Goal: Task Accomplishment & Management: Complete application form

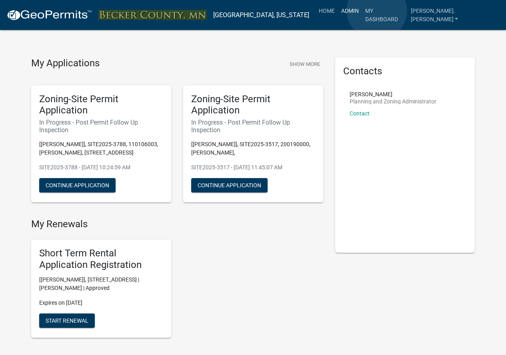
click at [362, 10] on link "Admin" at bounding box center [350, 10] width 24 height 15
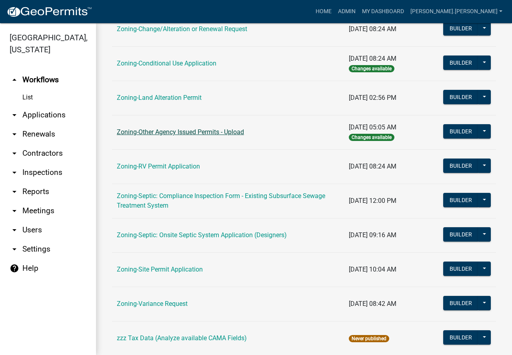
scroll to position [240, 0]
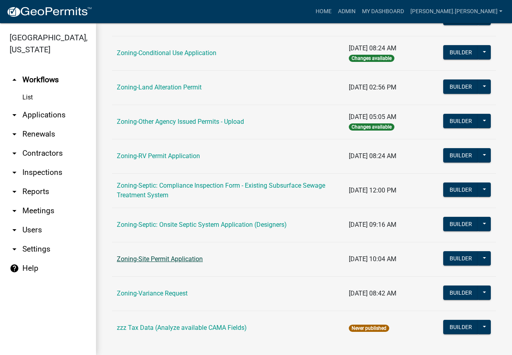
click at [146, 258] on link "Zoning-Site Permit Application" at bounding box center [160, 259] width 86 height 8
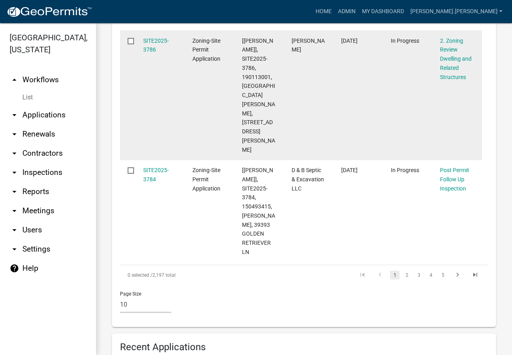
scroll to position [1199, 0]
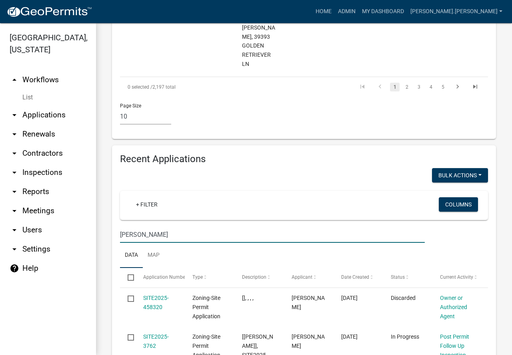
scroll to position [1296, 0]
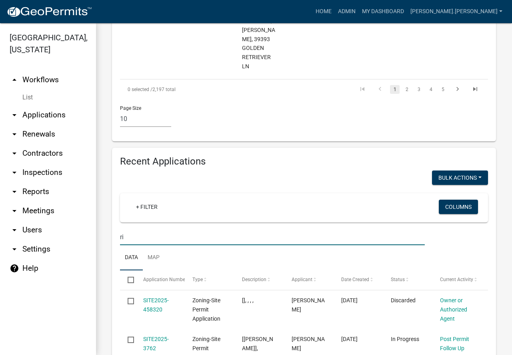
type input "r"
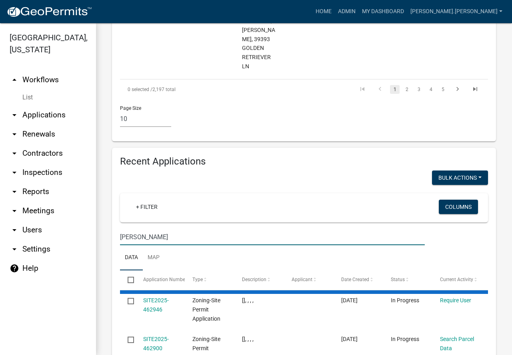
scroll to position [1262, 0]
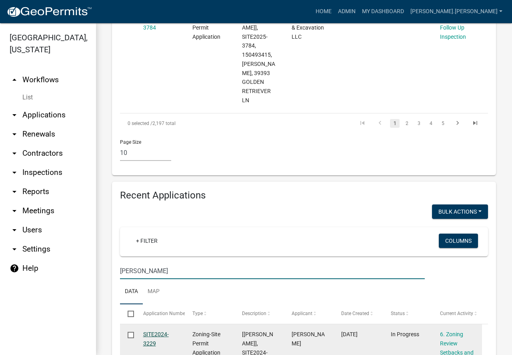
type input "van raden"
click at [156, 331] on link "SITE2024-3229" at bounding box center [156, 339] width 26 height 16
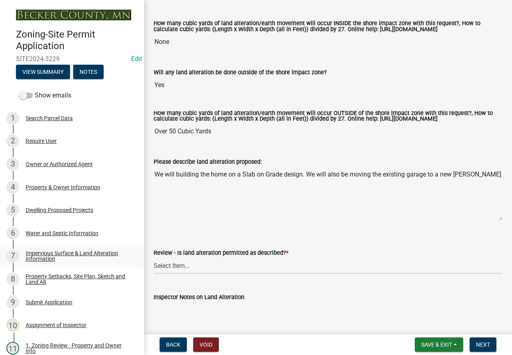
scroll to position [120, 0]
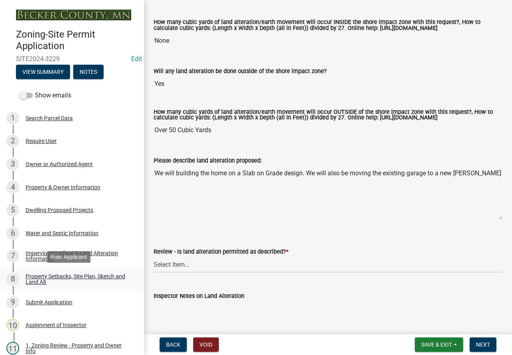
click at [86, 276] on div "Property Setbacks, Site Plan, Sketch and Land Alt" at bounding box center [79, 279] width 106 height 11
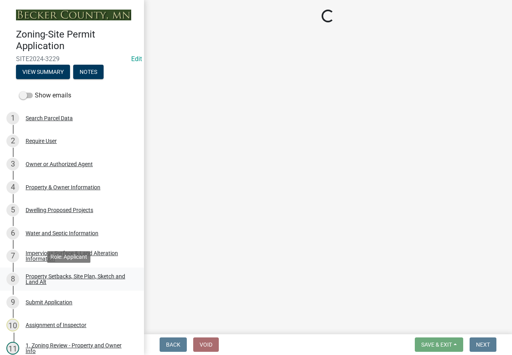
scroll to position [0, 0]
select select "7b13c63f-e699-4112-b373-98fbd28ec536"
select select "5f2b9799-b439-4eeb-815a-4195303a3125"
select select "b56a4575-9846-47cf-8067-c59a4853da22"
select select "12f785fb-c378-4b18-841c-21c73dc99083"
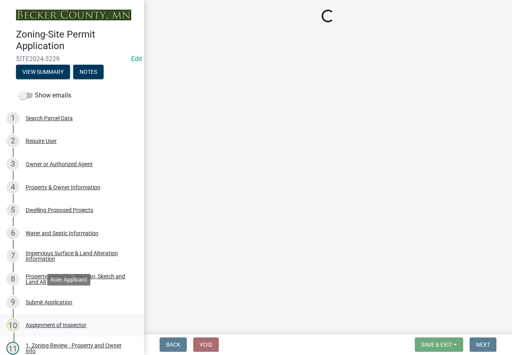
select select "e8ab2dc3-aa3f-46f3-9b4a-37eb25ad84af"
select select "27b2a8b4-abf6-463e-8c0c-7c5d2b4fe26f"
select select "5ad4ab64-b44e-481c-9000-9e5907aa74e1"
select select "e019de12-4845-45f2-ad10-5fb76eee0e55"
select select "c8b8ea71-7088-4e87-a493-7bc88cc2835b"
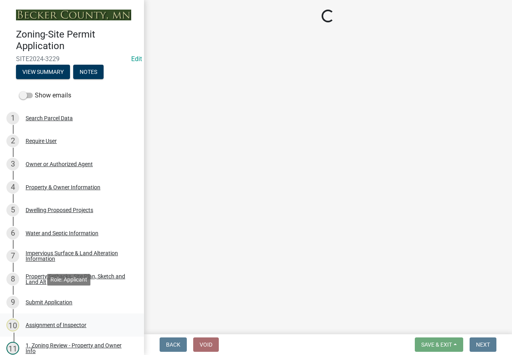
select select "a4ce8fad-3c47-4e2b-9375-28a8f2ee630b"
select select "4421853d-5e11-4b64-95ec-6c47066881cc"
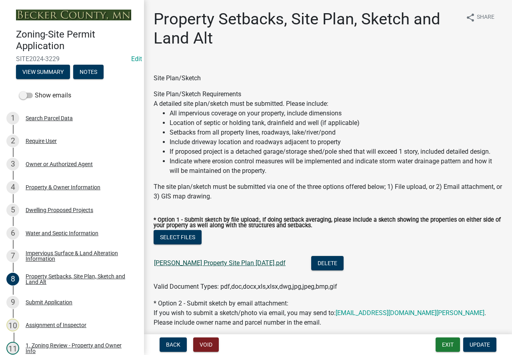
click at [201, 267] on link "VAN RADEN Property Site Plan 08-04-2024.pdf" at bounding box center [220, 263] width 132 height 8
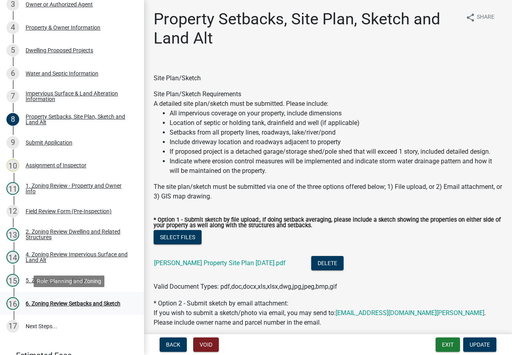
click at [84, 301] on div "6. Zoning Review Setbacks and Sketch" at bounding box center [73, 304] width 95 height 6
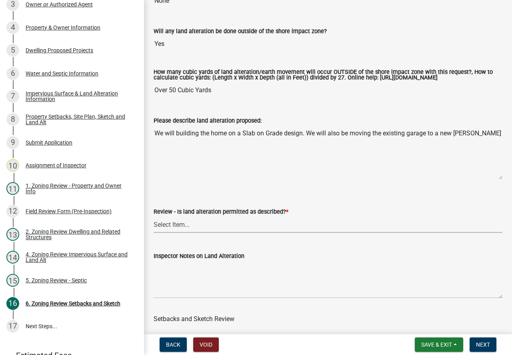
click at [273, 230] on select "Select Item... Yes No N/A" at bounding box center [328, 225] width 349 height 16
click at [149, 296] on div "Inspector Notes on Land Alteration" at bounding box center [328, 269] width 361 height 58
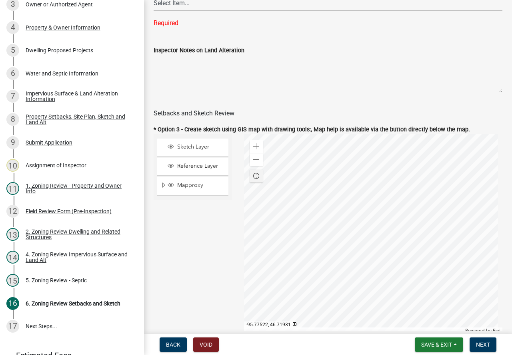
scroll to position [400, 0]
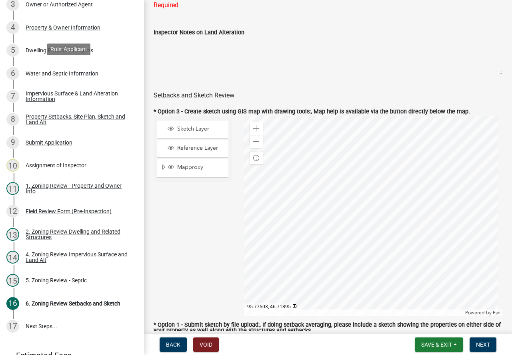
click at [81, 26] on div "Property & Owner Information" at bounding box center [63, 28] width 75 height 6
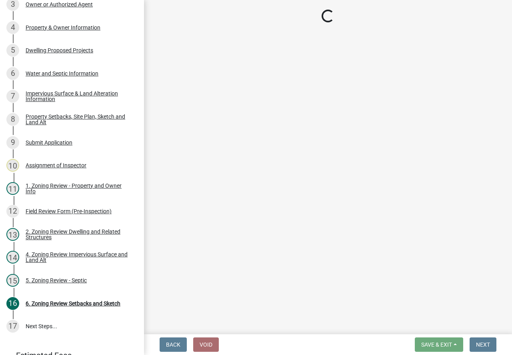
select select "b4fc589a-01c8-47e4-a72e-871857921bc6"
select select "f87eba17-8ed9-4ad8-aefc-fe36a3f3544b"
select select "393a978c-6bd5-4cb2-a6a0-db6feb8732b8"
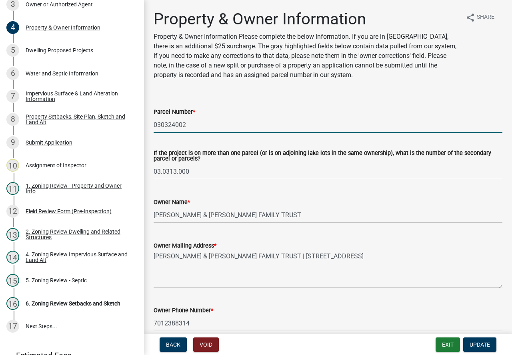
click at [175, 128] on input "030324002" at bounding box center [328, 125] width 349 height 16
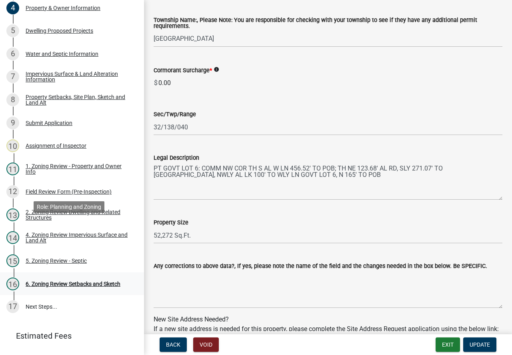
scroll to position [199, 0]
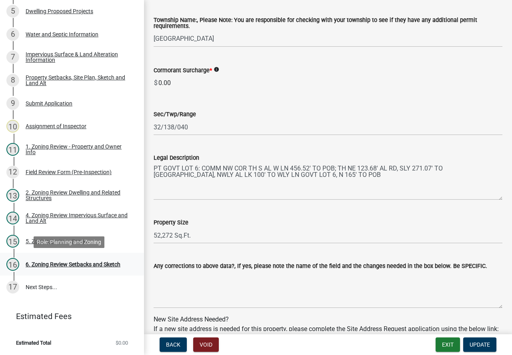
click at [82, 262] on div "6. Zoning Review Setbacks and Sketch" at bounding box center [73, 265] width 95 height 6
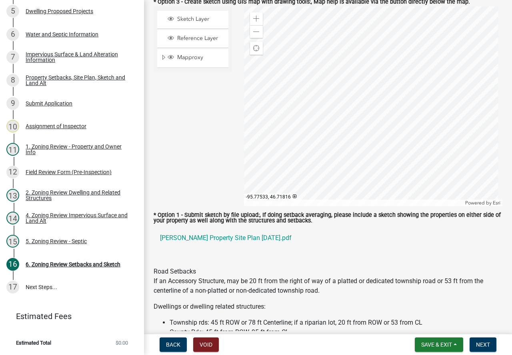
scroll to position [480, 0]
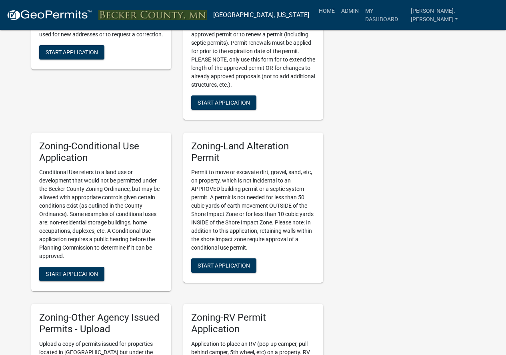
scroll to position [480, 0]
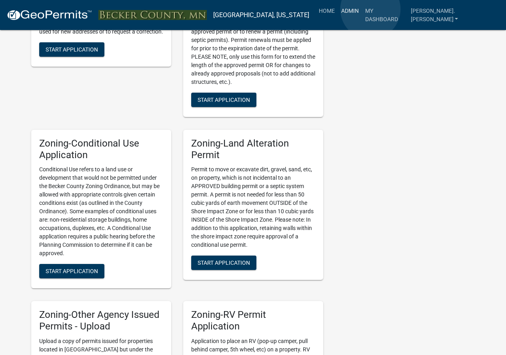
click at [362, 9] on link "Admin" at bounding box center [350, 10] width 24 height 15
